Goal: Information Seeking & Learning: Learn about a topic

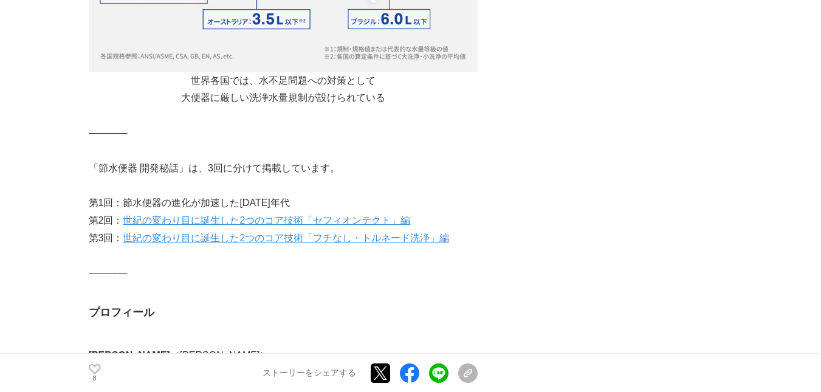
scroll to position [9868, 0]
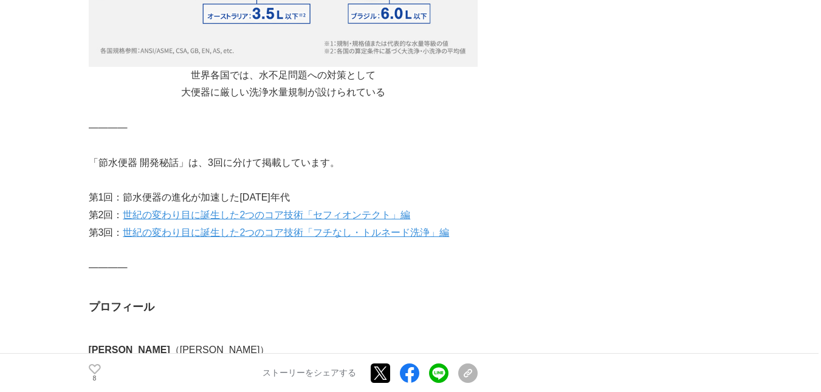
click at [222, 210] on link "世紀の変わり目に誕生した2つのコア技術「セフィオンテクト」編" at bounding box center [267, 215] width 288 height 10
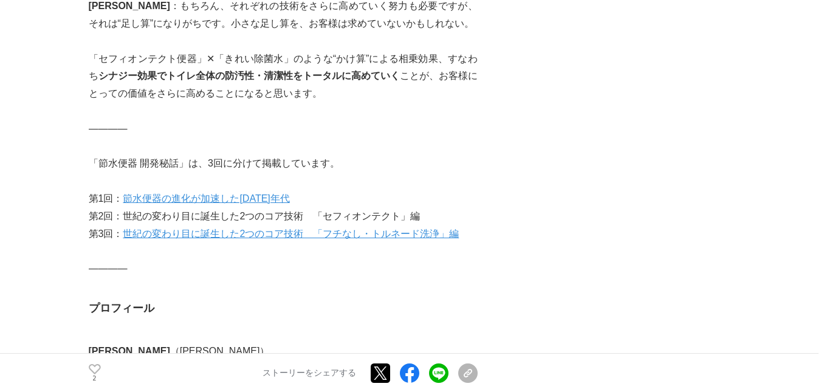
scroll to position [9569, 0]
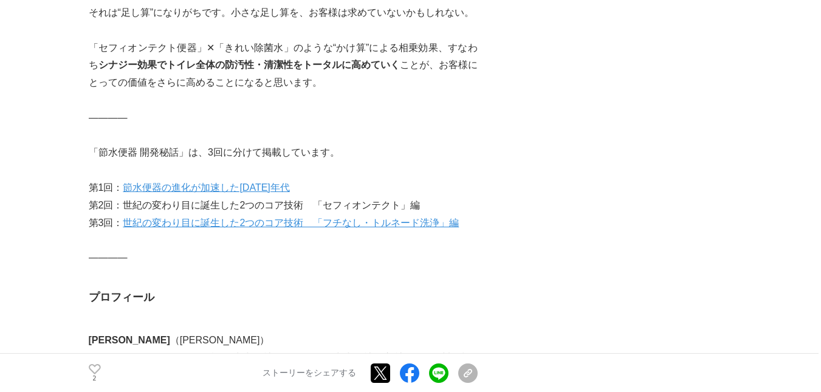
click at [216, 218] on link "世紀の変わり目に誕生した2つのコア技術　「フチなし・トルネード洗浄」編" at bounding box center [291, 223] width 336 height 10
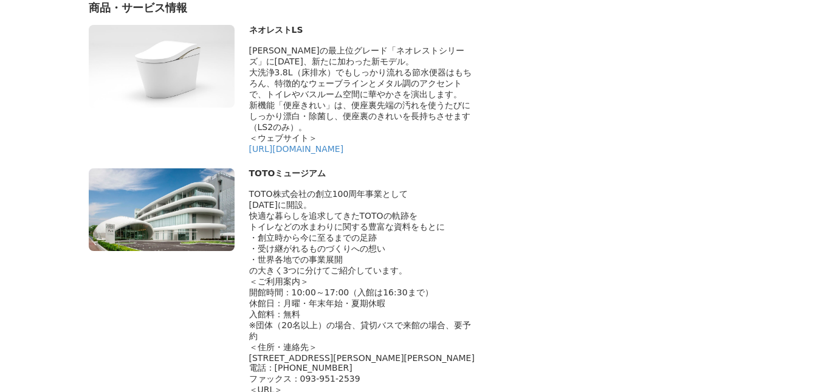
scroll to position [12012, 0]
